Goal: Information Seeking & Learning: Check status

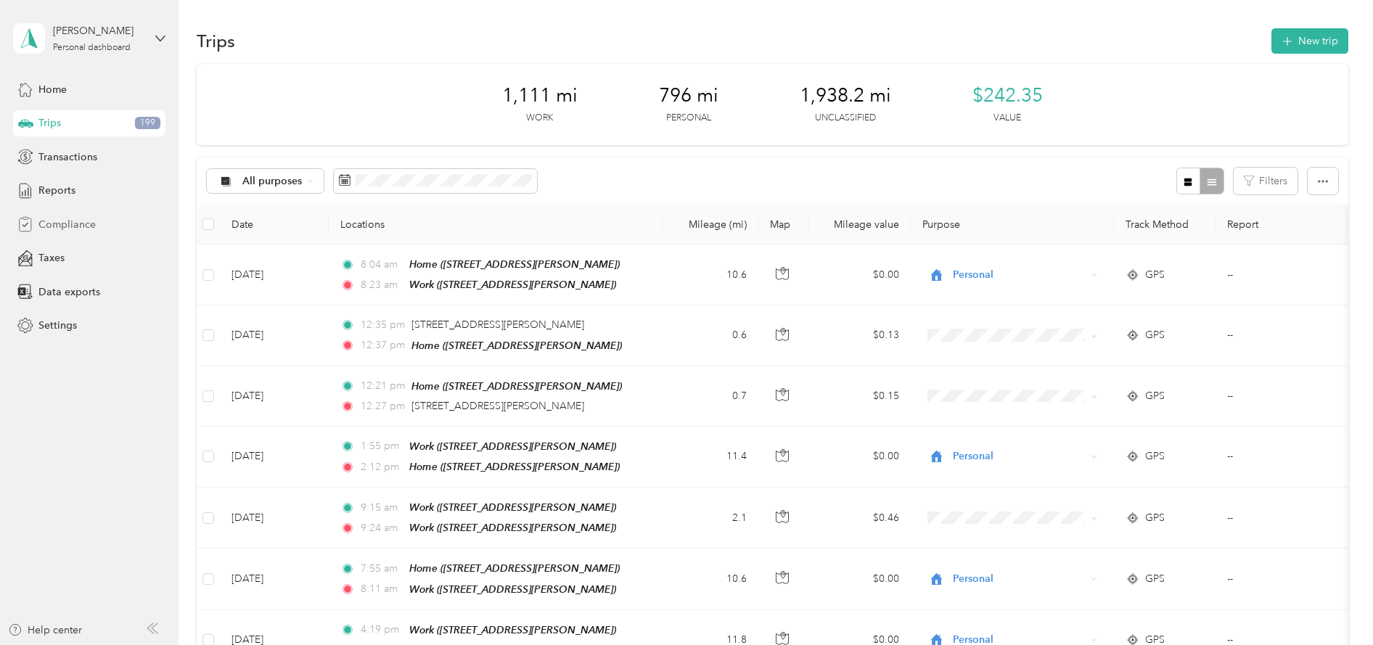
click at [75, 221] on span "Compliance" at bounding box center [66, 224] width 57 height 15
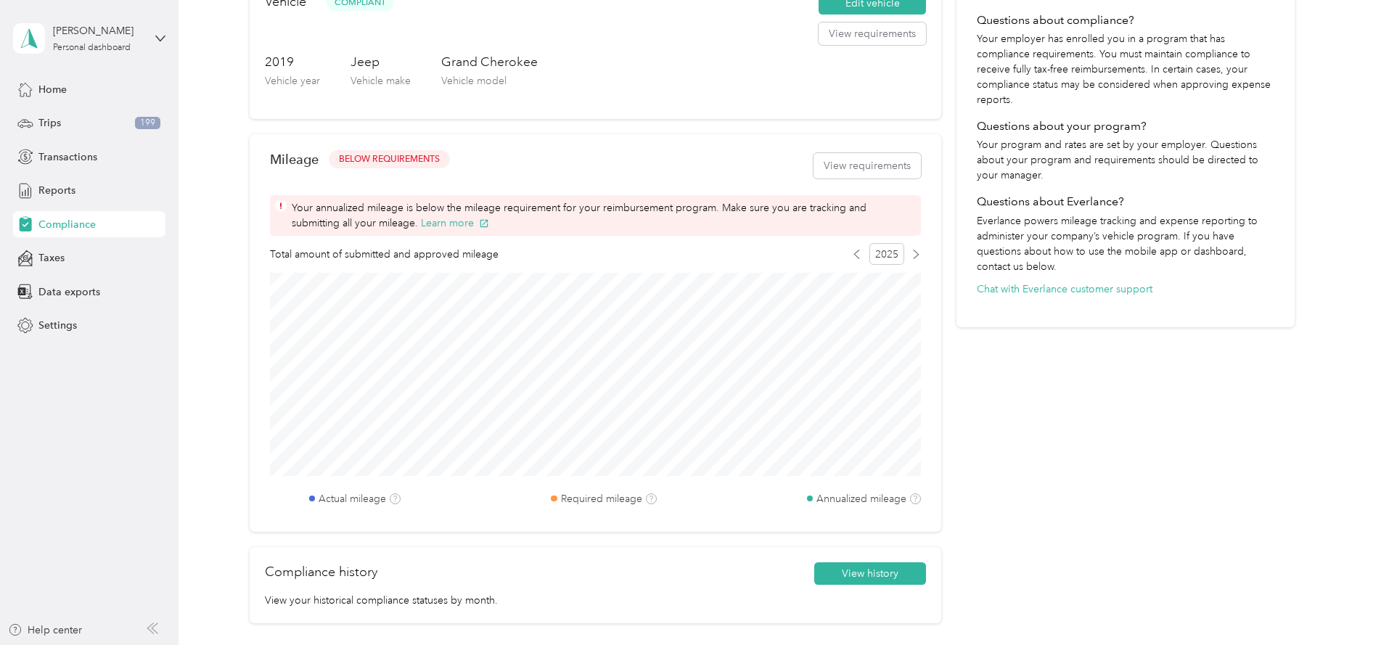
scroll to position [290, 0]
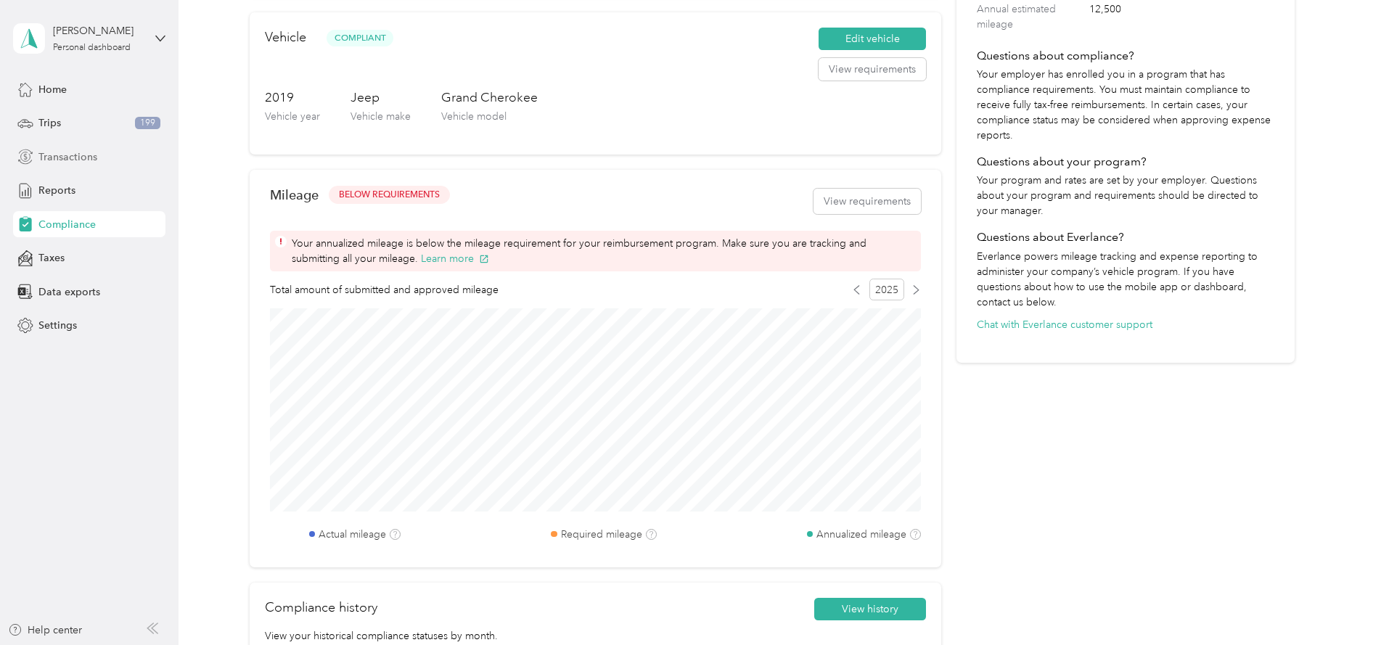
click at [81, 150] on span "Transactions" at bounding box center [67, 157] width 59 height 15
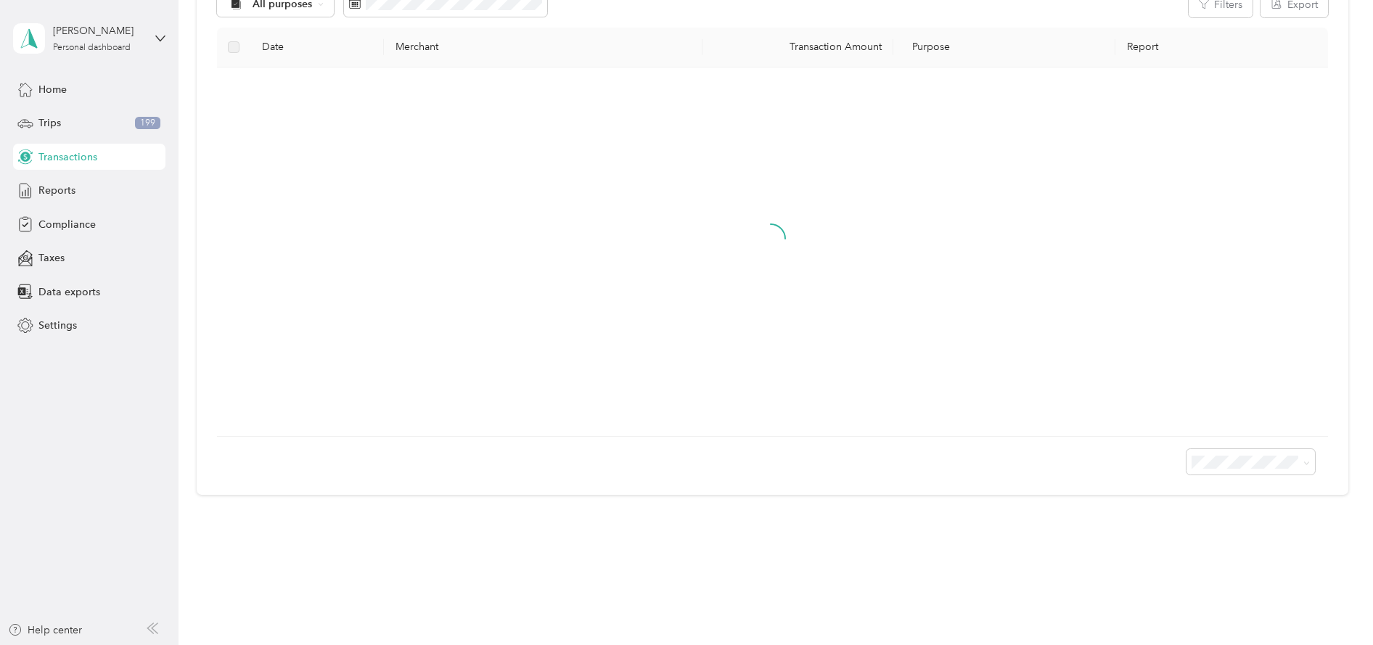
scroll to position [53, 0]
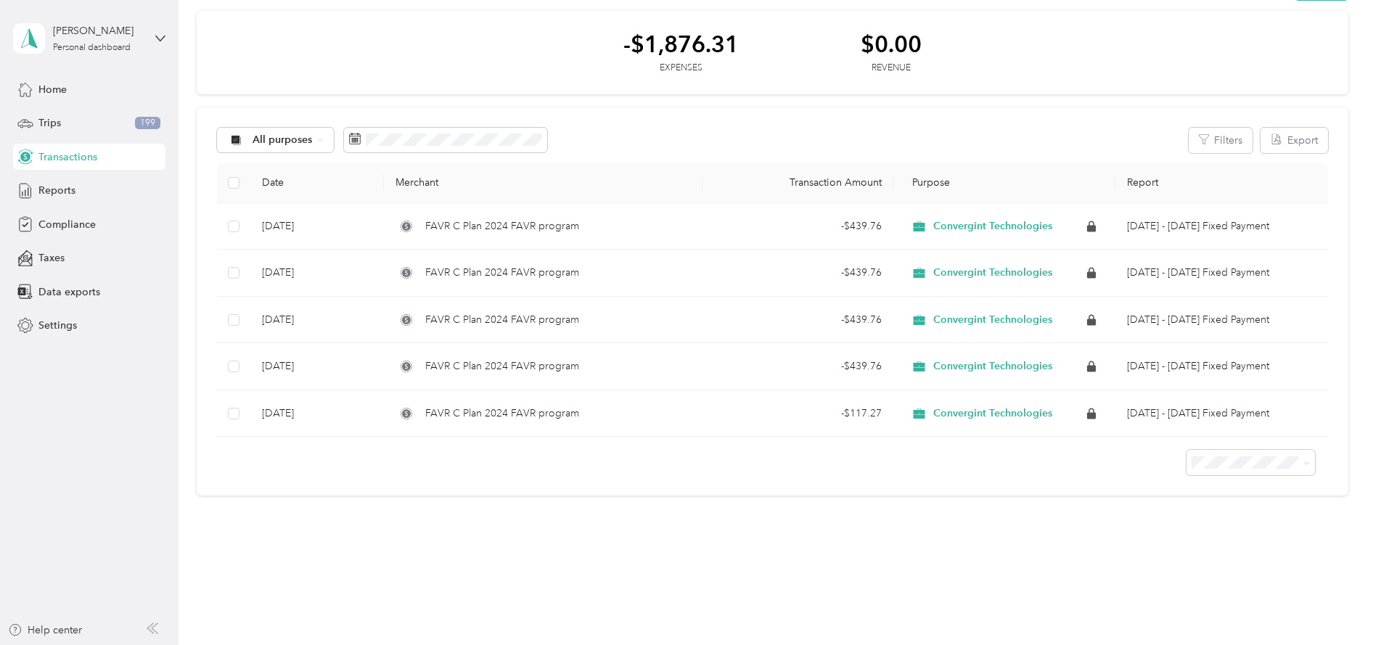
click at [77, 175] on div "Home Trips 199 Transactions Reports Compliance Taxes Data exports Settings" at bounding box center [89, 207] width 152 height 263
click at [77, 185] on div "Reports" at bounding box center [89, 191] width 152 height 26
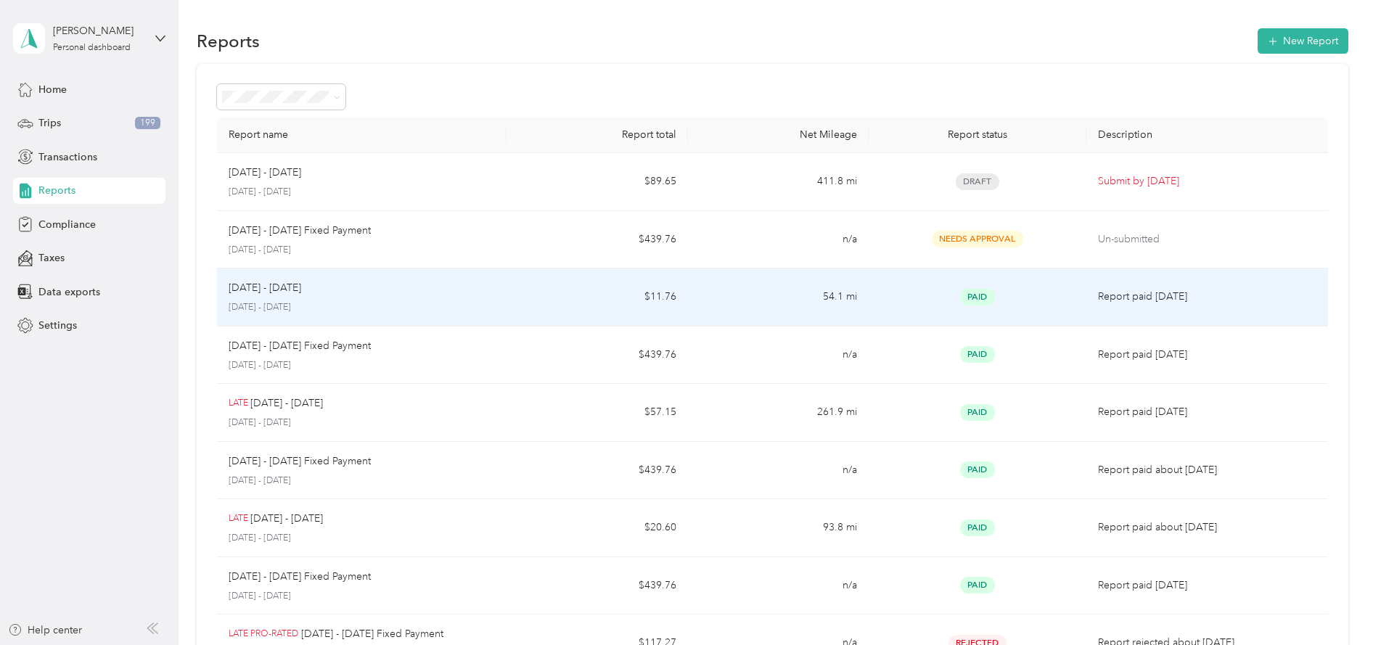
click at [744, 307] on td "54.1 mi" at bounding box center [778, 298] width 181 height 58
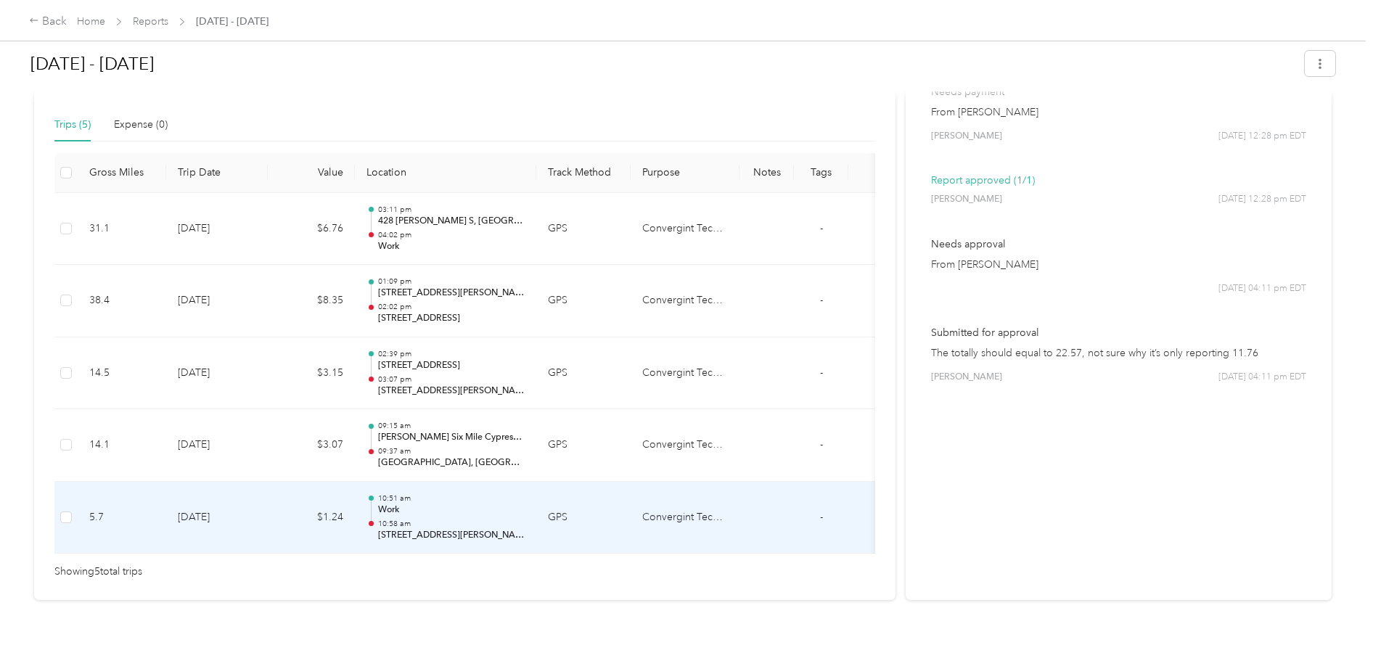
scroll to position [290, 0]
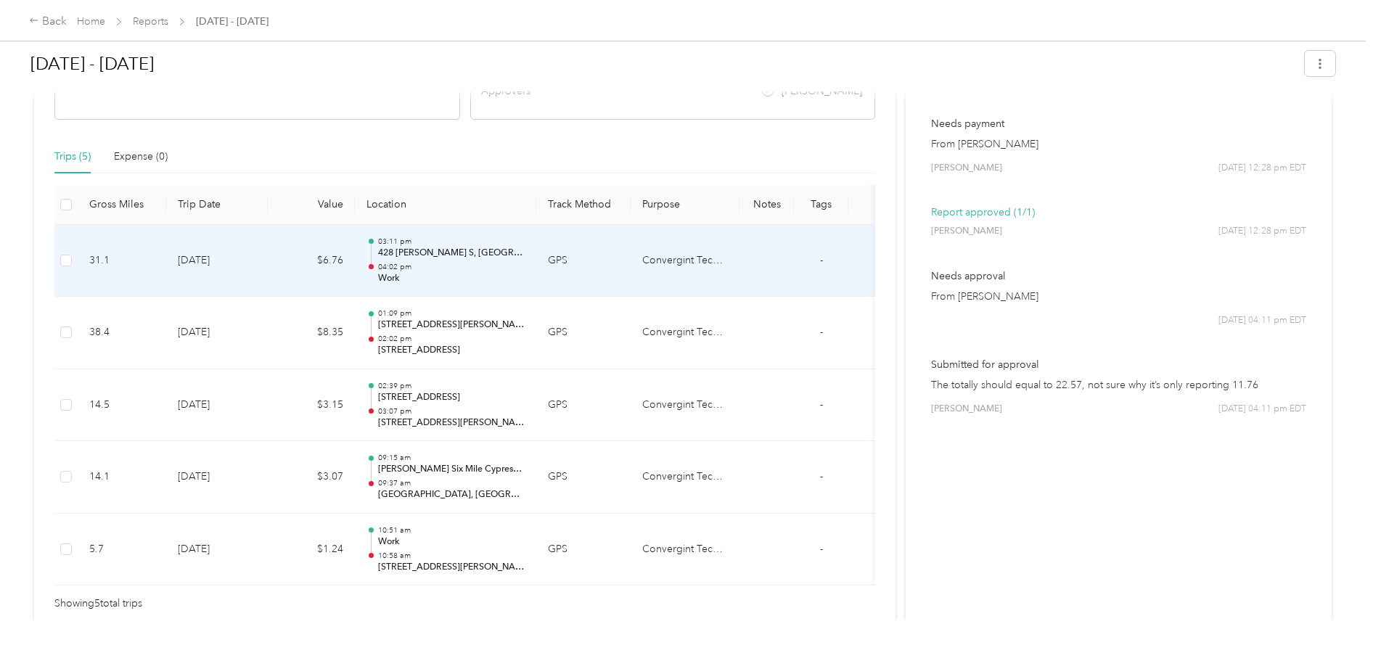
click at [470, 277] on p "Work" at bounding box center [451, 278] width 147 height 13
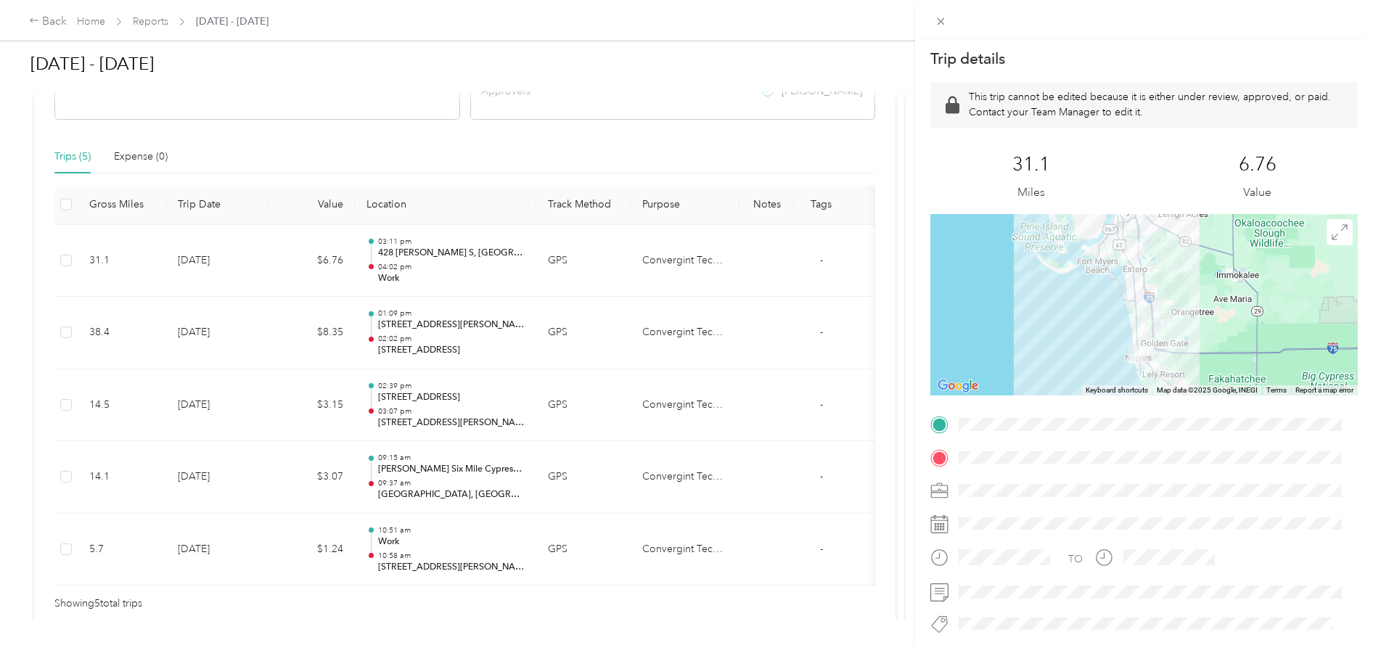
click at [440, 339] on div "Trip details This trip cannot be edited because it is either under review, appr…" at bounding box center [686, 322] width 1373 height 645
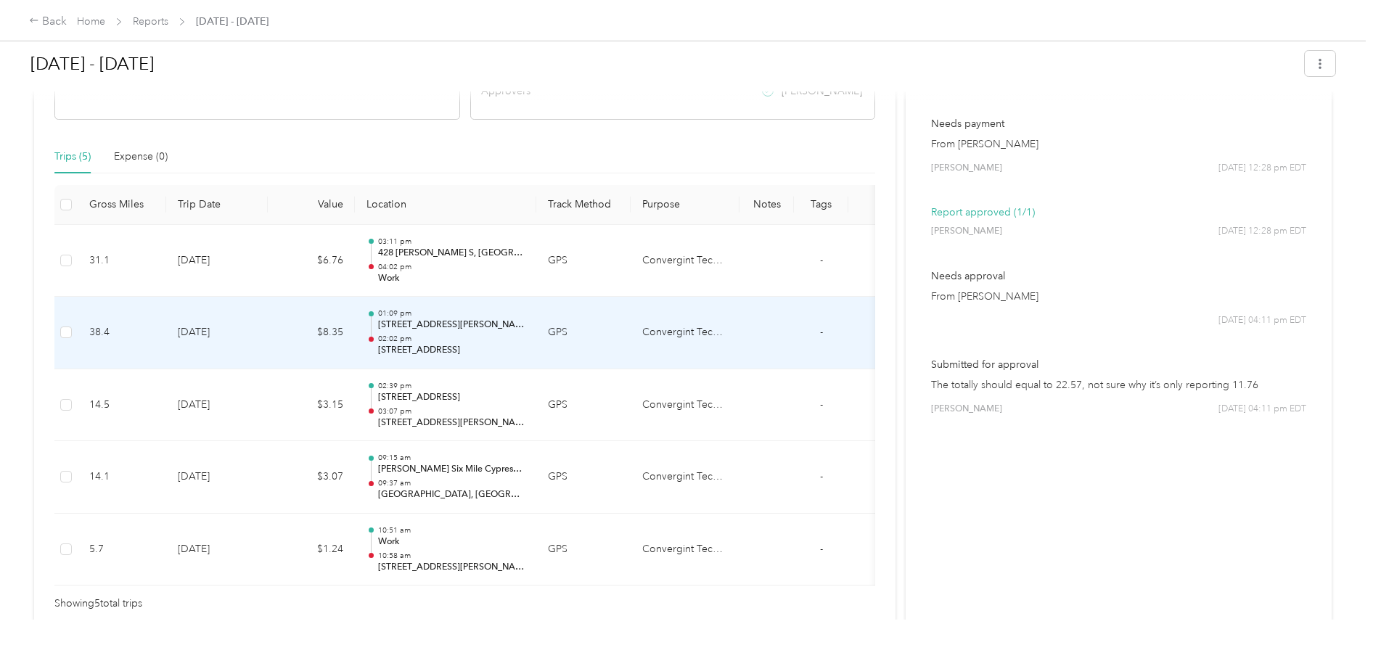
click at [468, 356] on p "[STREET_ADDRESS]" at bounding box center [451, 350] width 147 height 13
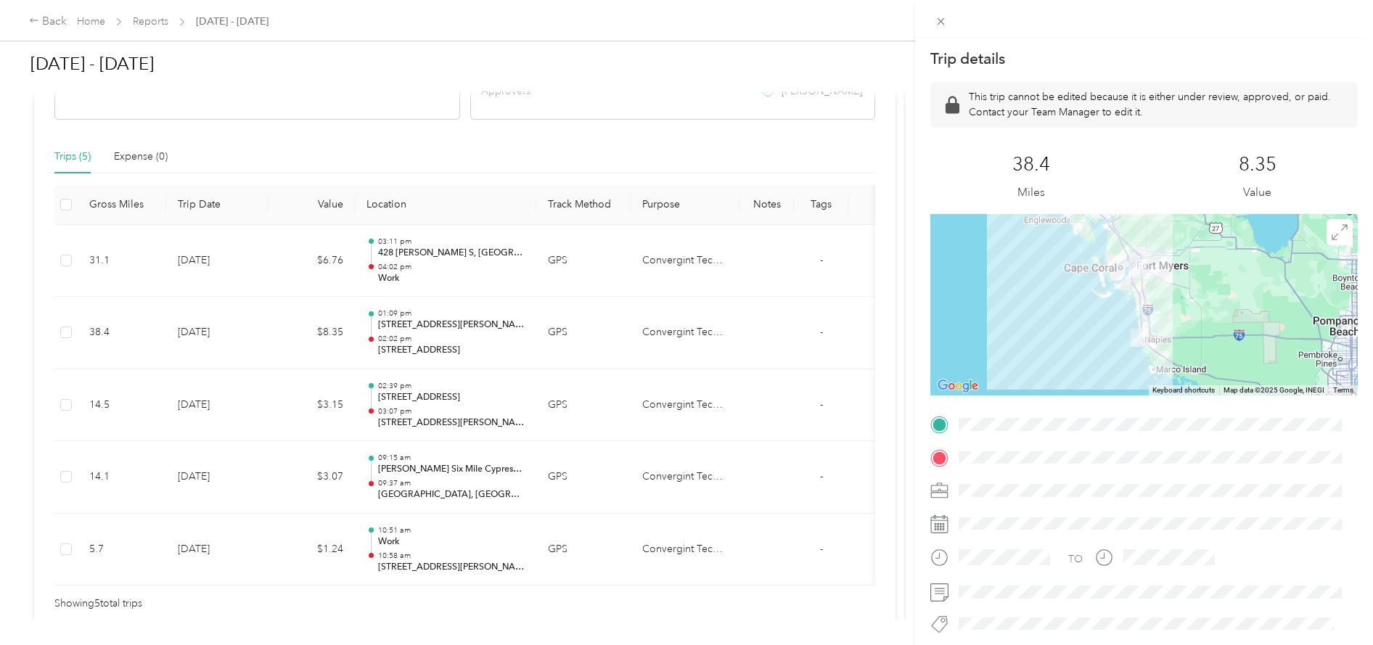
click at [439, 402] on div "Trip details This trip cannot be edited because it is either under review, appr…" at bounding box center [686, 322] width 1373 height 645
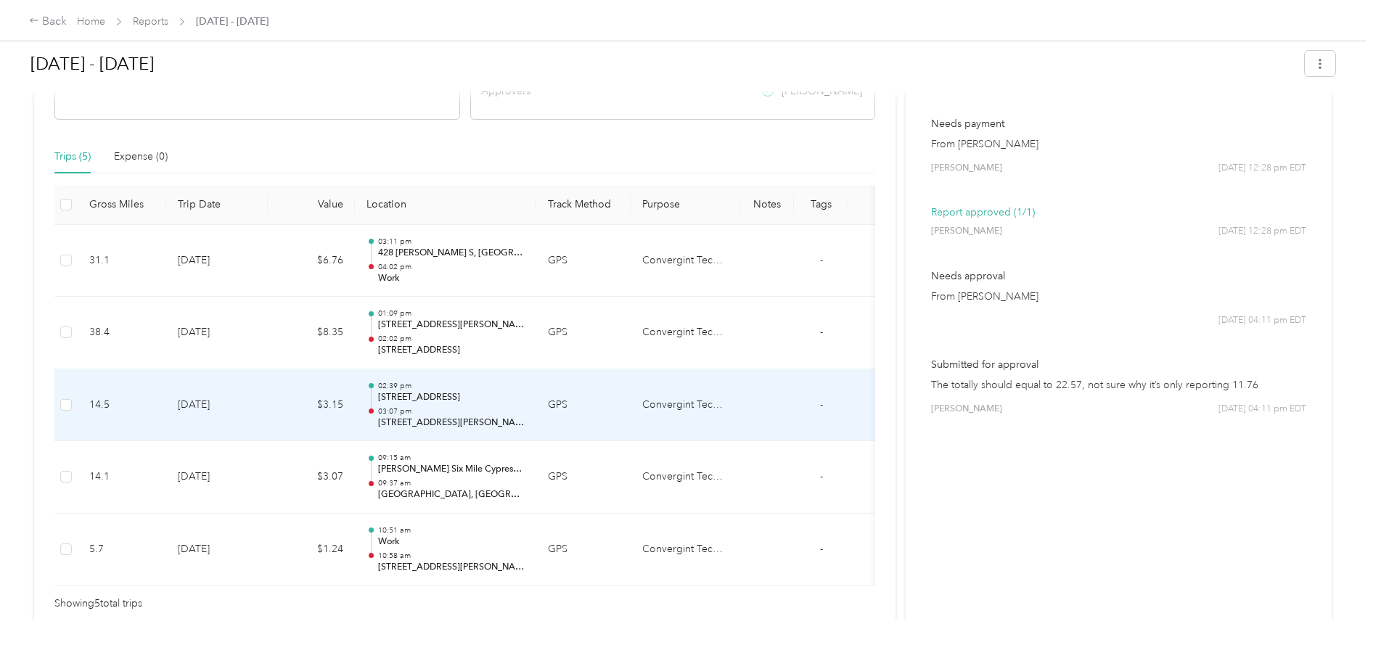
click at [441, 407] on p "03:07 pm" at bounding box center [451, 412] width 147 height 10
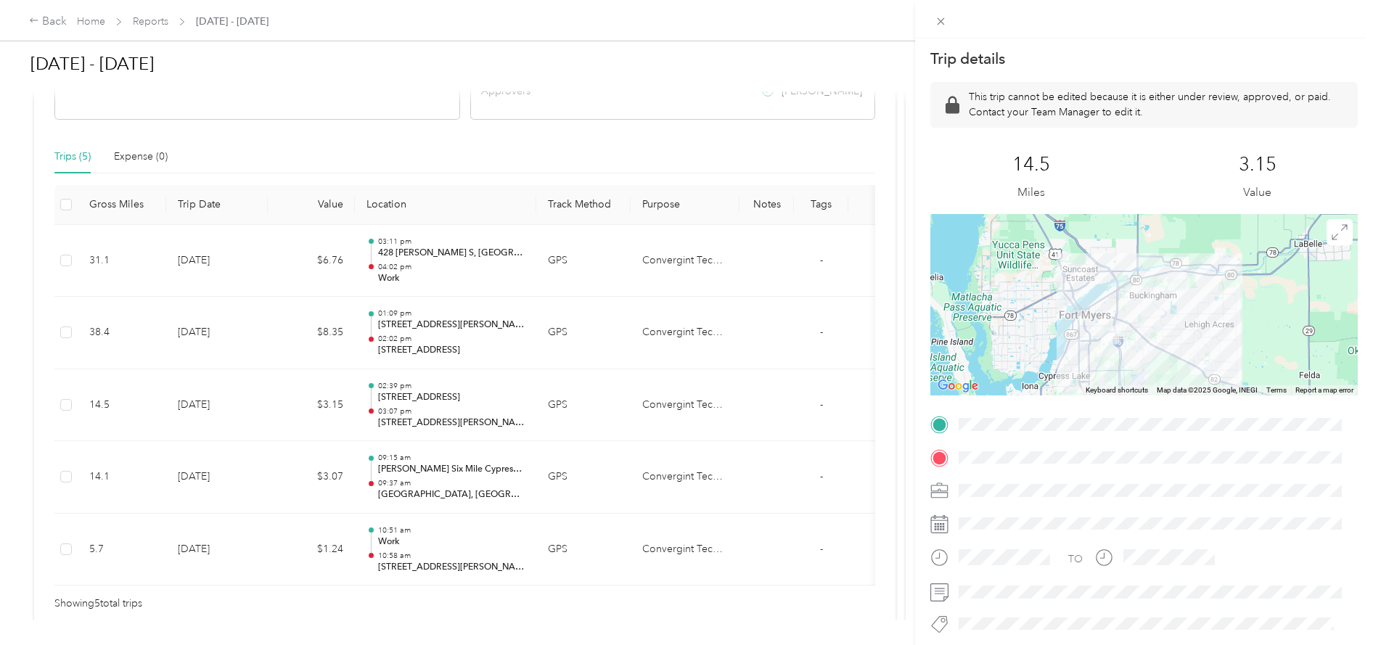
click at [421, 477] on div "Trip details This trip cannot be edited because it is either under review, appr…" at bounding box center [686, 322] width 1373 height 645
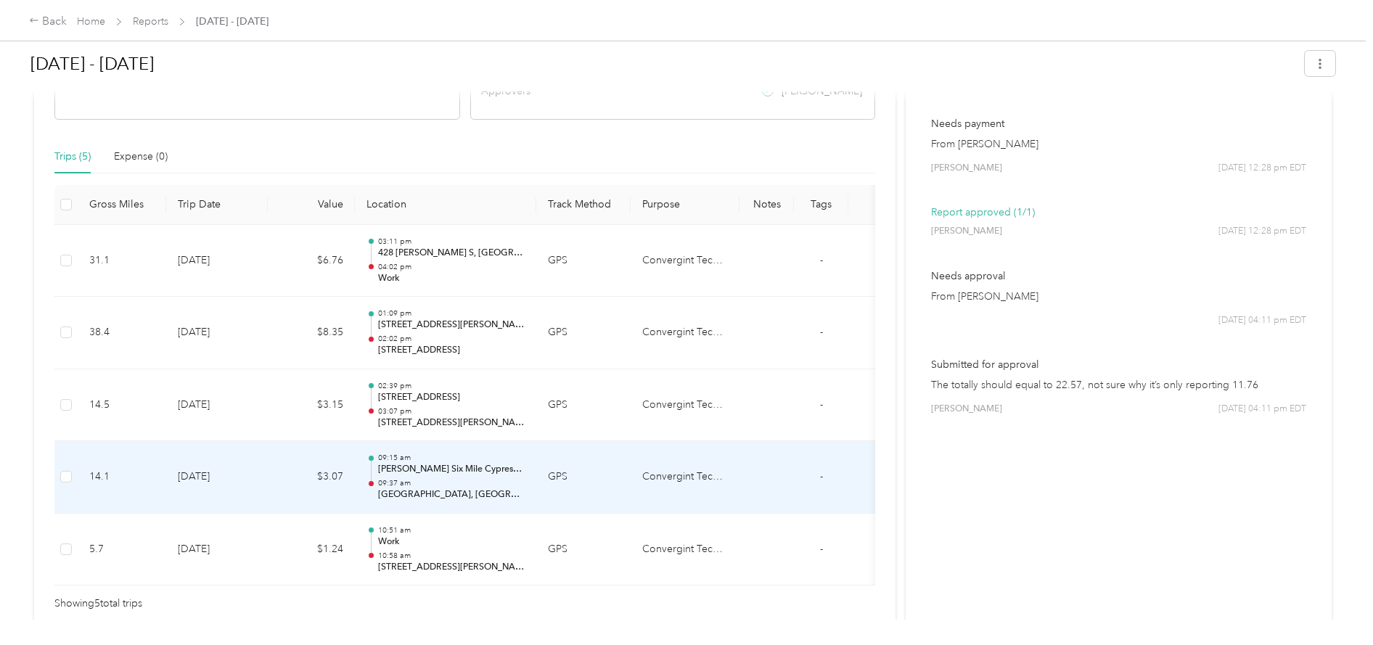
click at [421, 476] on div "09:15 am [PERSON_NAME] Six Mile Cypress Pkwy, [GEOGRAPHIC_DATA][PERSON_NAME], […" at bounding box center [451, 477] width 147 height 49
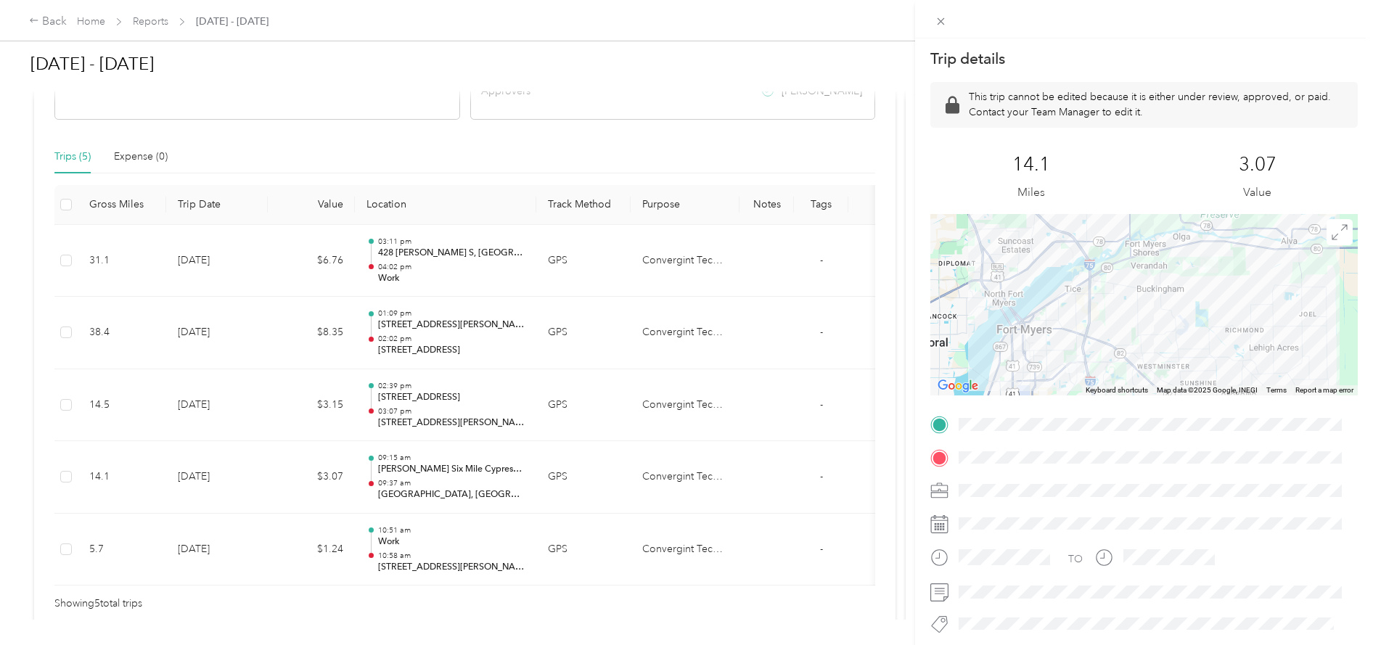
click at [470, 558] on div "Trip details This trip cannot be edited because it is either under review, appr…" at bounding box center [686, 322] width 1373 height 645
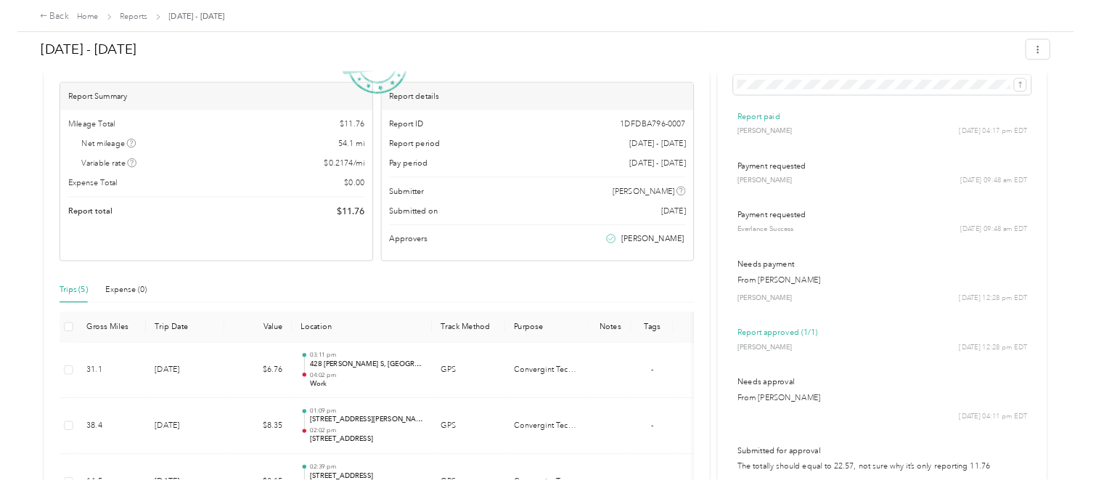
scroll to position [73, 0]
